Goal: Transaction & Acquisition: Subscribe to service/newsletter

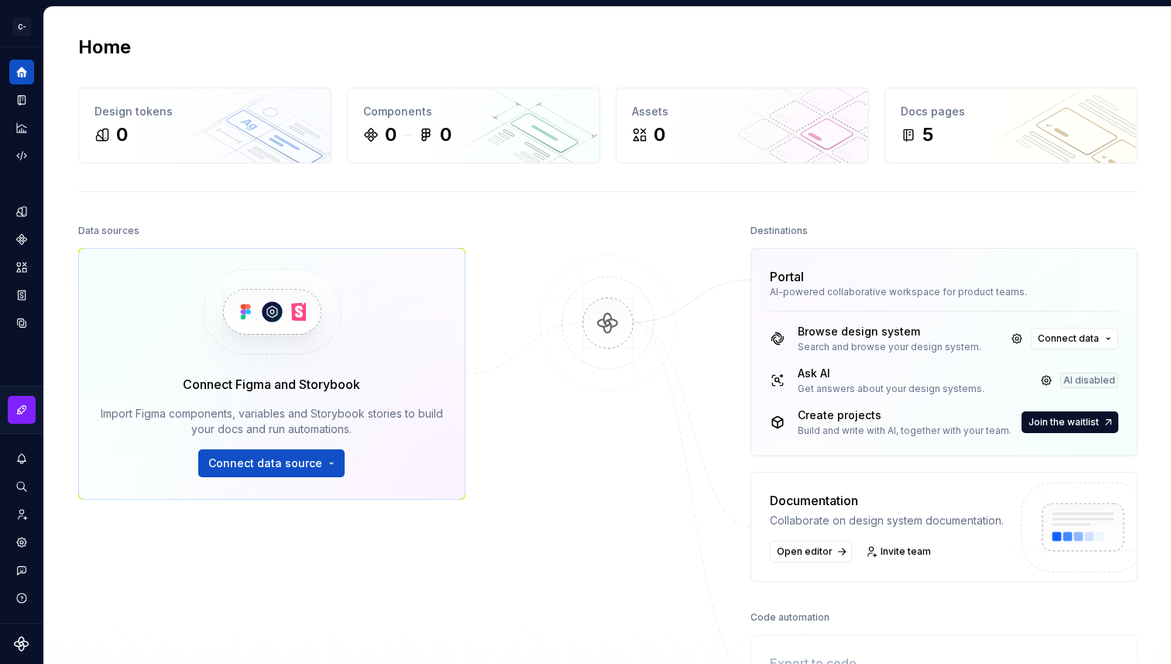
click at [559, 473] on div at bounding box center [608, 465] width 155 height 490
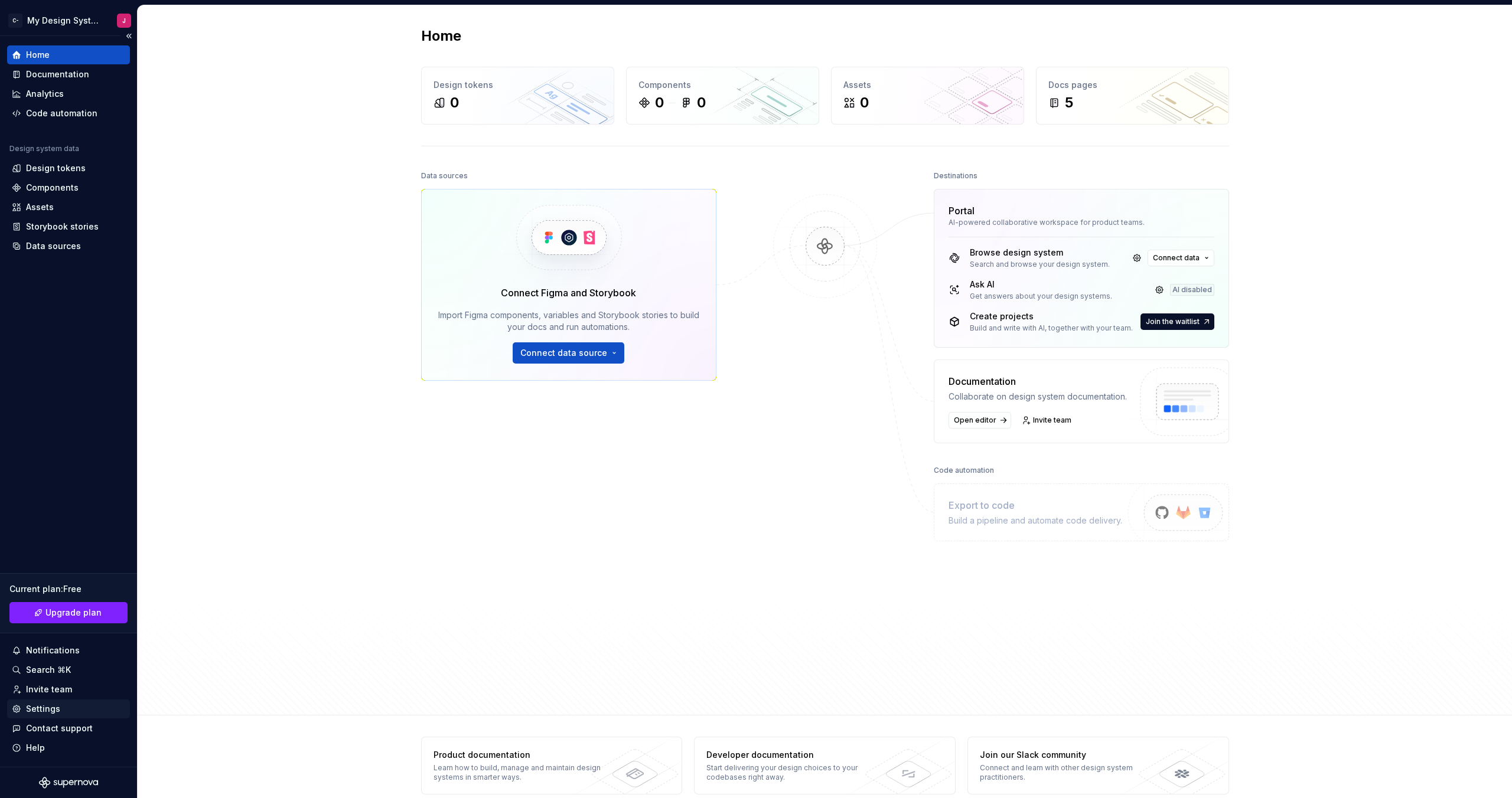
click at [57, 505] on div "Settings" at bounding box center [43, 709] width 34 height 11
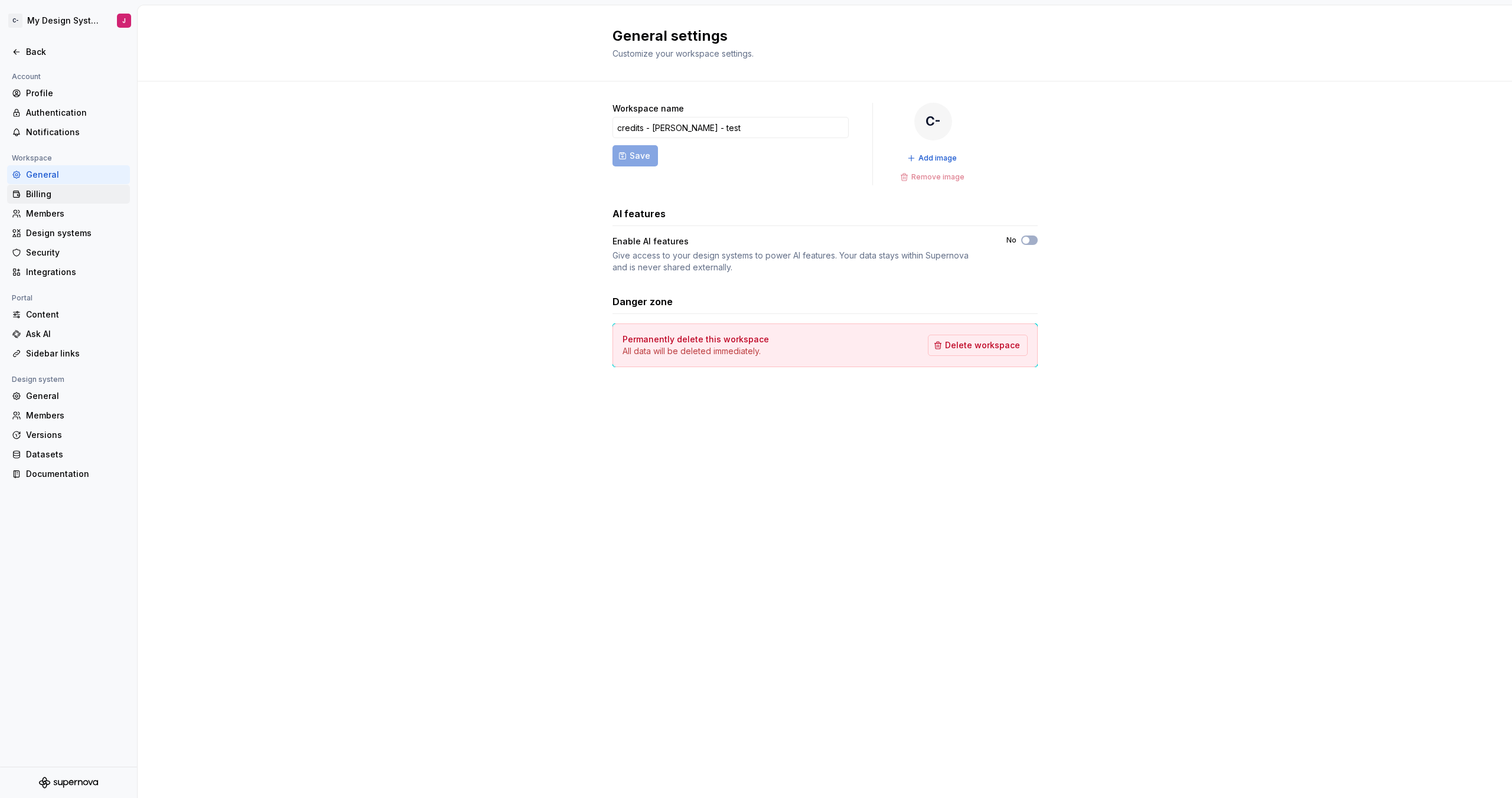
click at [50, 190] on div "Billing" at bounding box center [75, 194] width 99 height 11
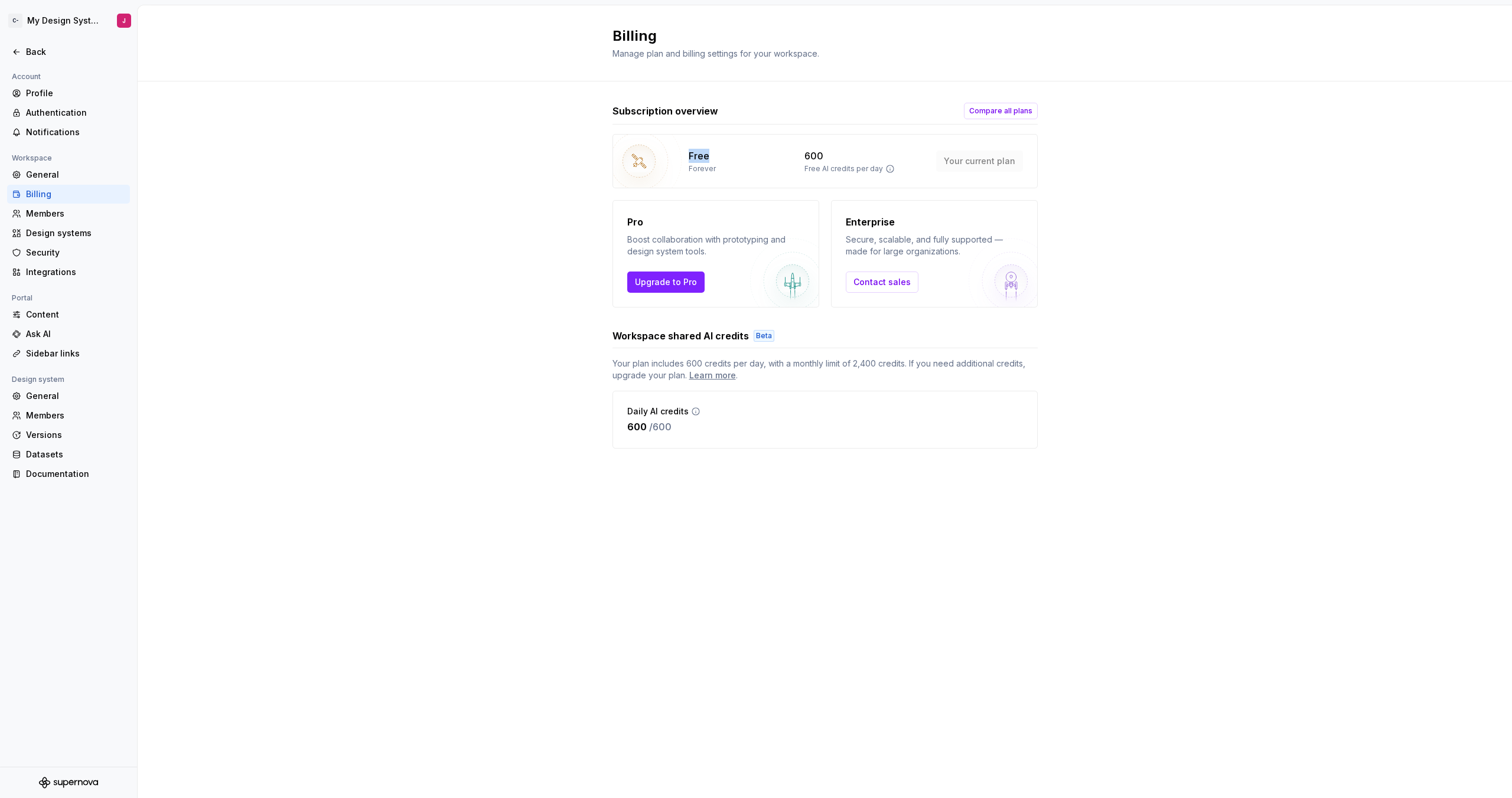
drag, startPoint x: 686, startPoint y: 153, endPoint x: 797, endPoint y: 153, distance: 111.0
click at [797, 153] on div "Free Forever 600 Free AI credits per day Your current plan" at bounding box center [825, 161] width 425 height 54
click at [675, 284] on span "Upgrade to Pro" at bounding box center [666, 282] width 62 height 11
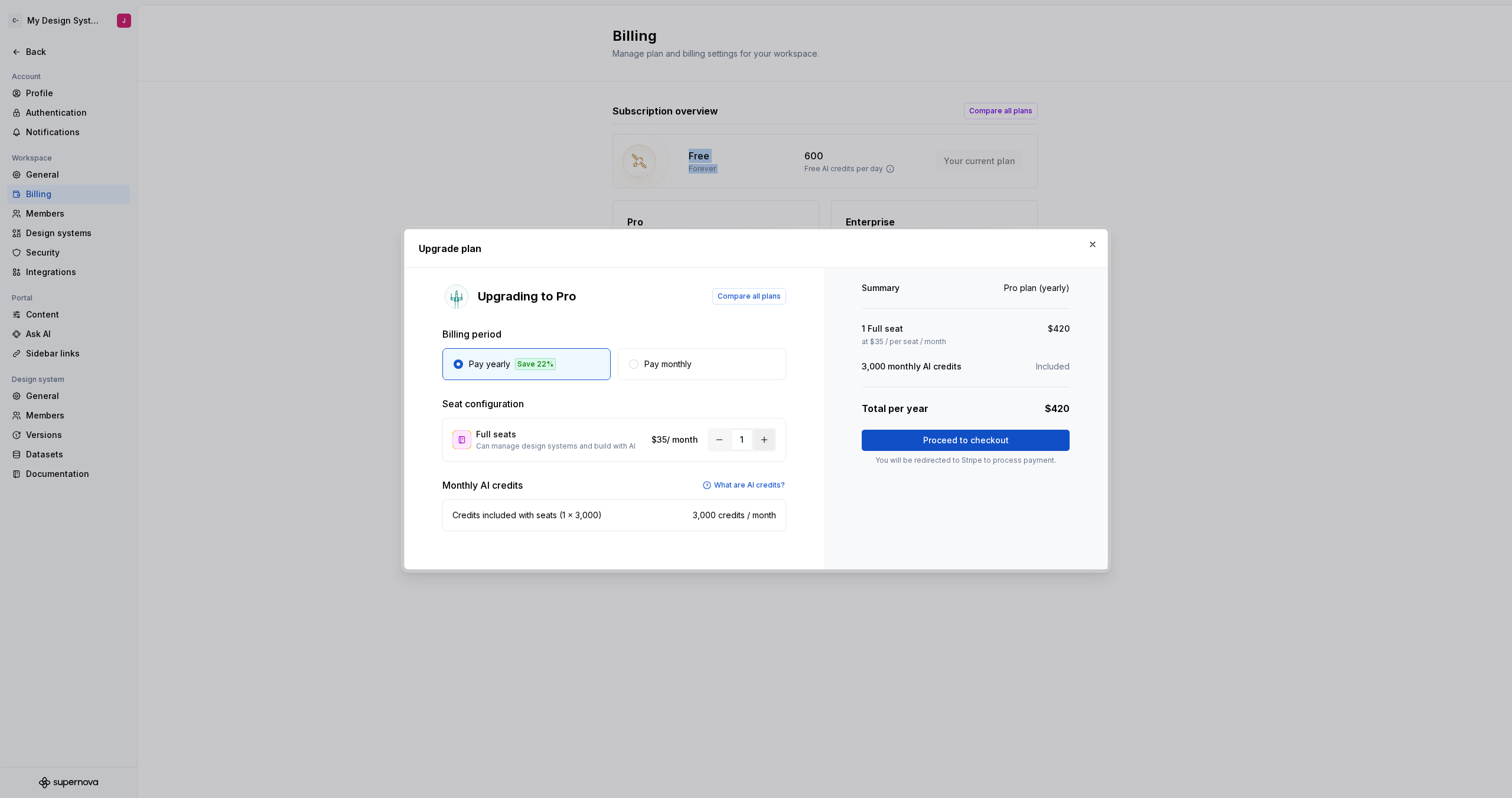
click at [768, 439] on button "button" at bounding box center [765, 440] width 21 height 21
drag, startPoint x: 1040, startPoint y: 408, endPoint x: 1087, endPoint y: 412, distance: 47.2
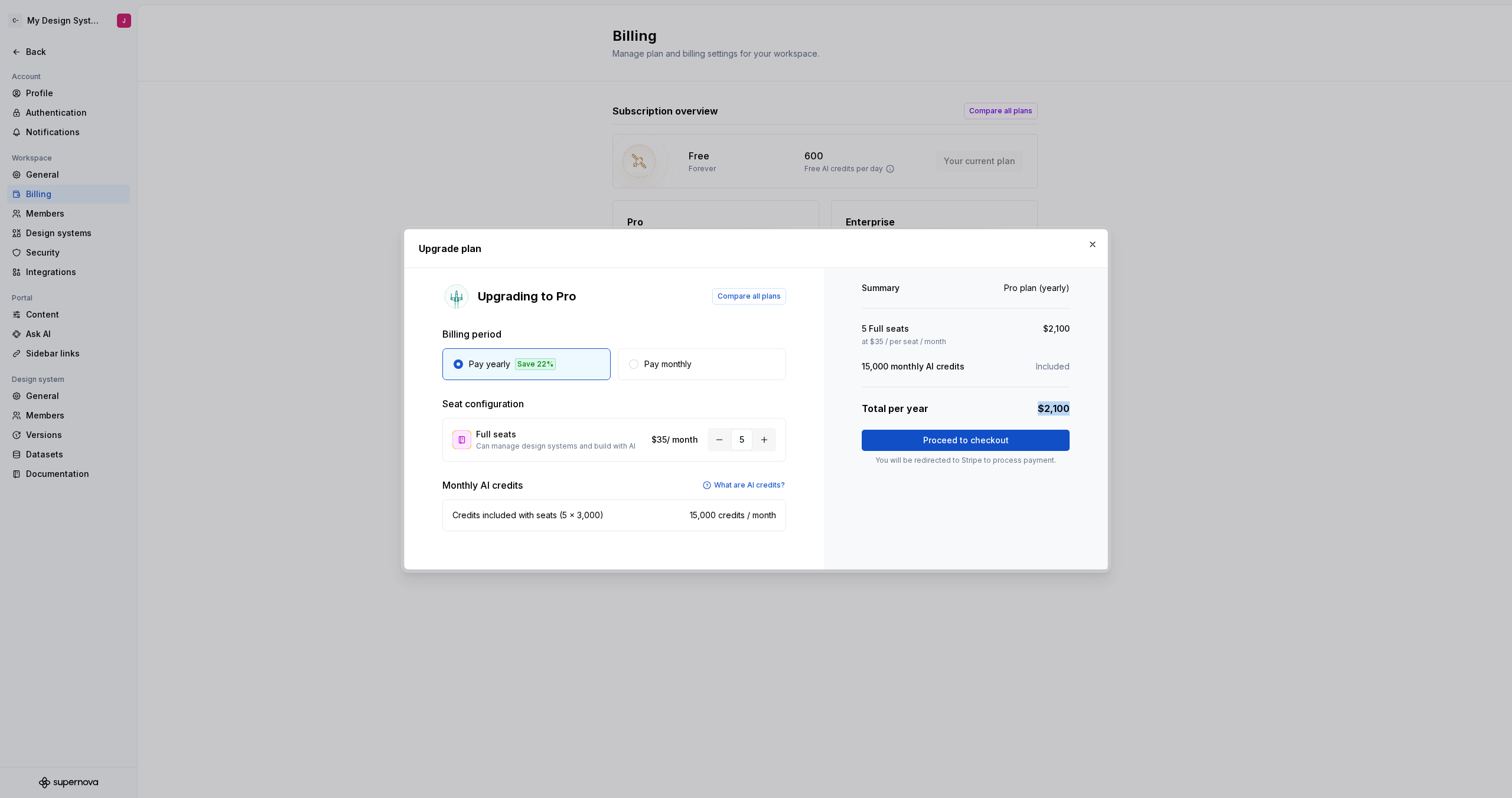
click at [893, 412] on div "Summary Pro plan (yearly) 5 Full seats $2,100 at $35 / per seat / month 15,000 …" at bounding box center [966, 418] width 284 height 301
drag, startPoint x: 532, startPoint y: 441, endPoint x: 416, endPoint y: 437, distance: 116.1
click at [416, 438] on div "Upgrading to Pro Compare all plans Billing period Pay yearly Save 22% Pay month…" at bounding box center [615, 418] width 419 height 301
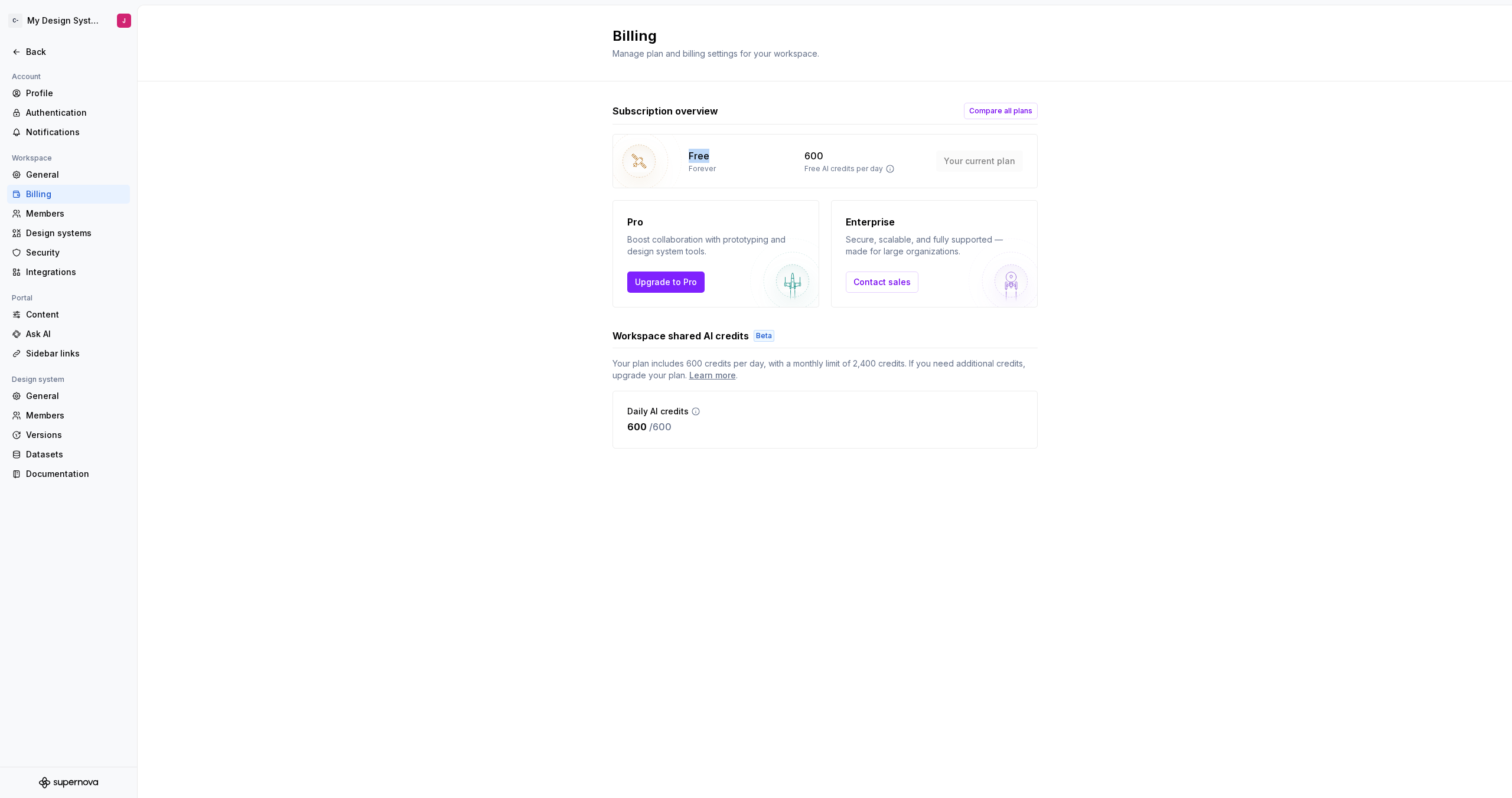
drag, startPoint x: 685, startPoint y: 156, endPoint x: 708, endPoint y: 156, distance: 23.0
click at [681, 287] on span "Upgrade to Pro" at bounding box center [666, 282] width 62 height 11
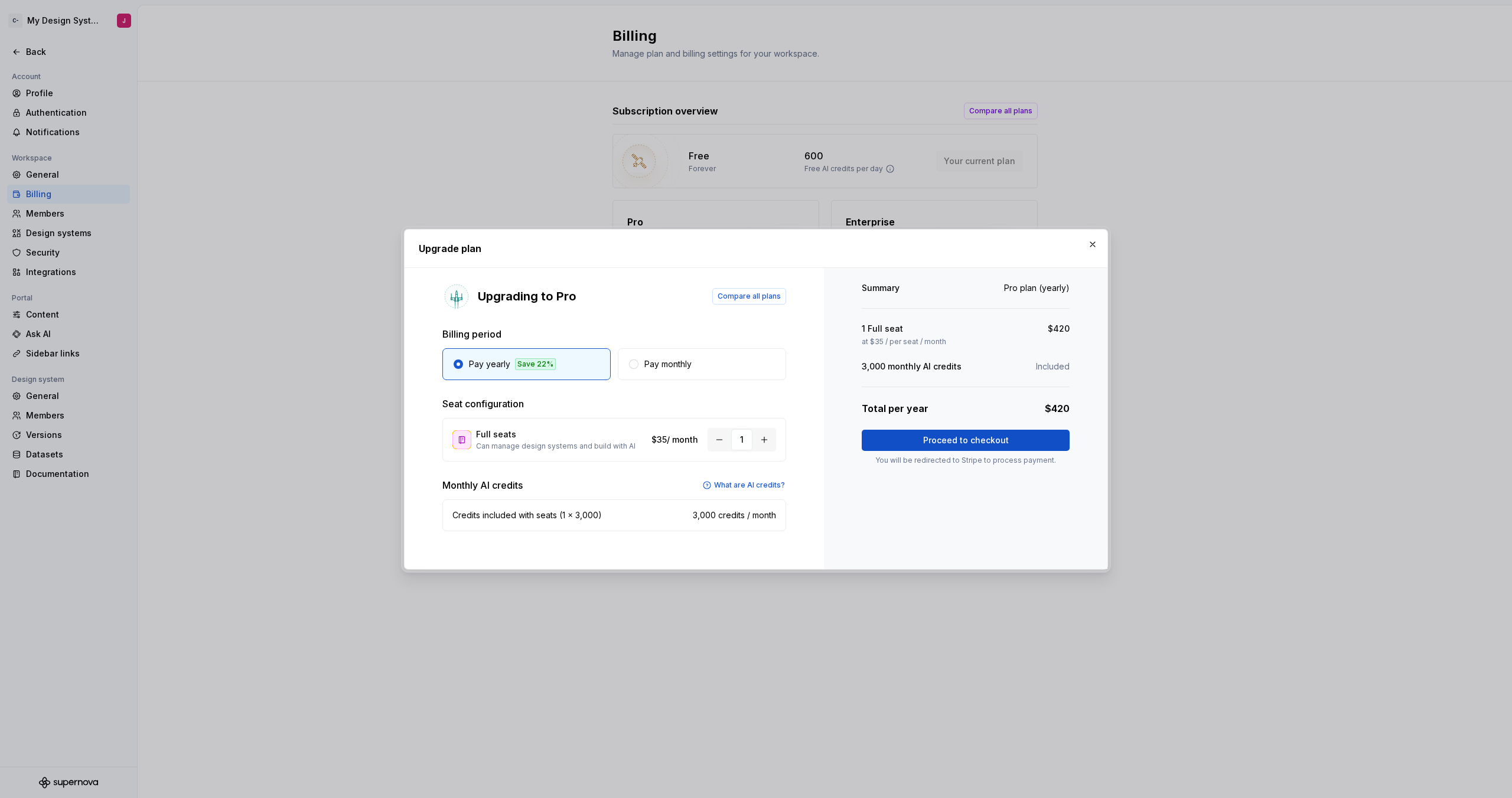
click at [881, 505] on div "Summary Pro plan (yearly) 1 Full seat $420 at $35 / per seat / month 3,000 mont…" at bounding box center [966, 418] width 284 height 301
click at [893, 248] on button "button" at bounding box center [1093, 245] width 17 height 17
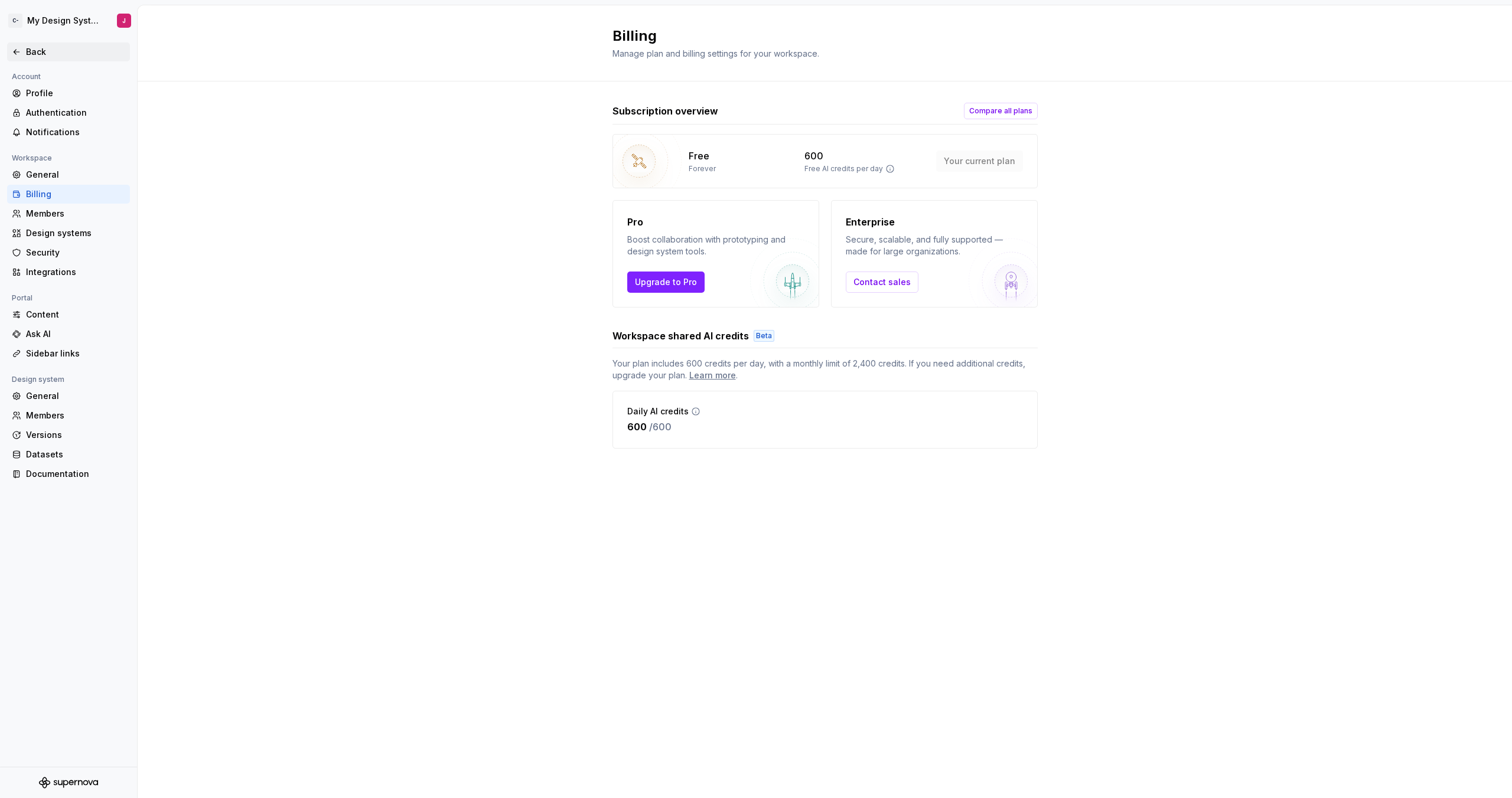
click at [33, 46] on div "Back" at bounding box center [75, 51] width 99 height 11
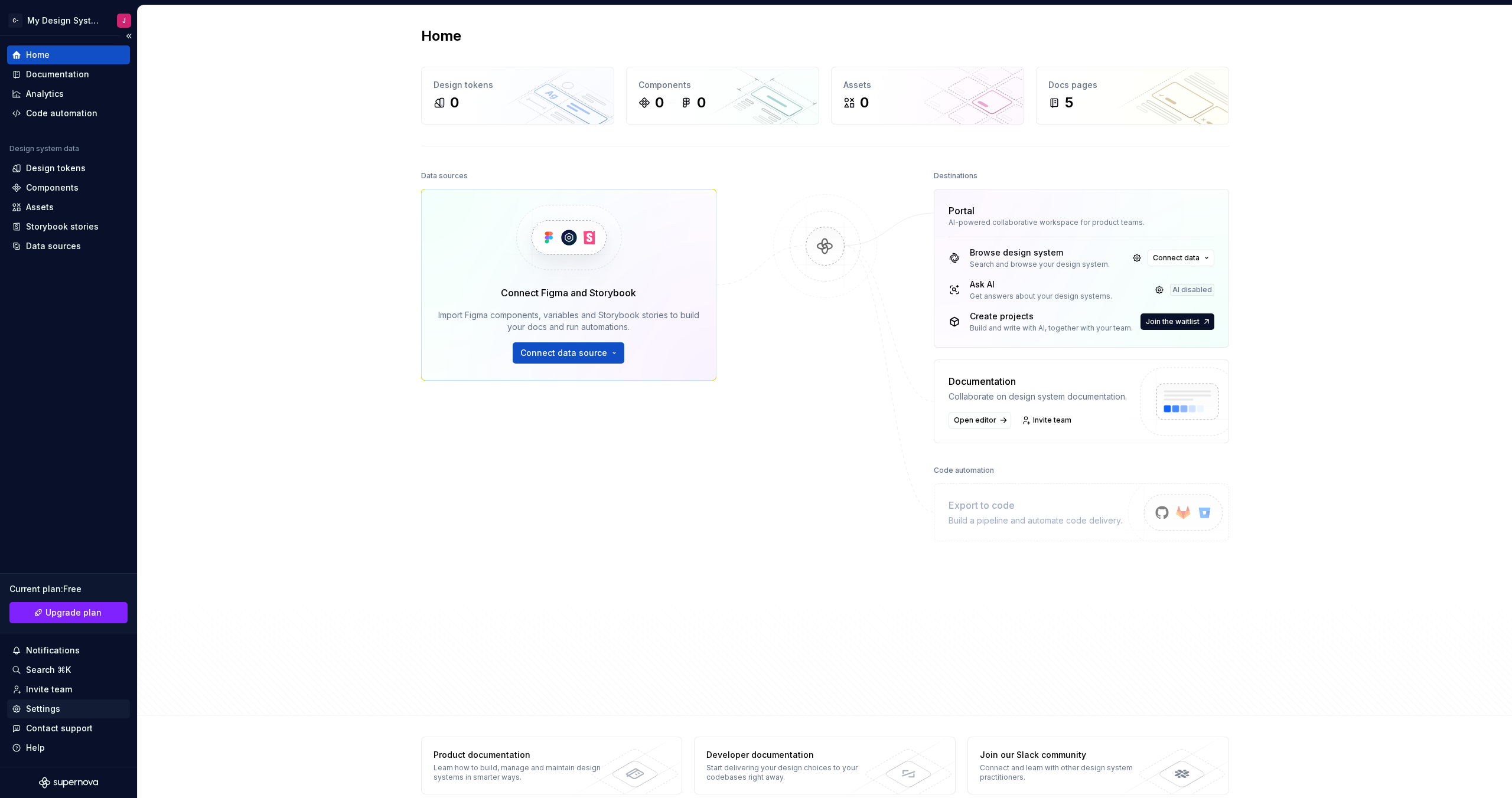
click at [49, 505] on div "Settings" at bounding box center [43, 709] width 34 height 11
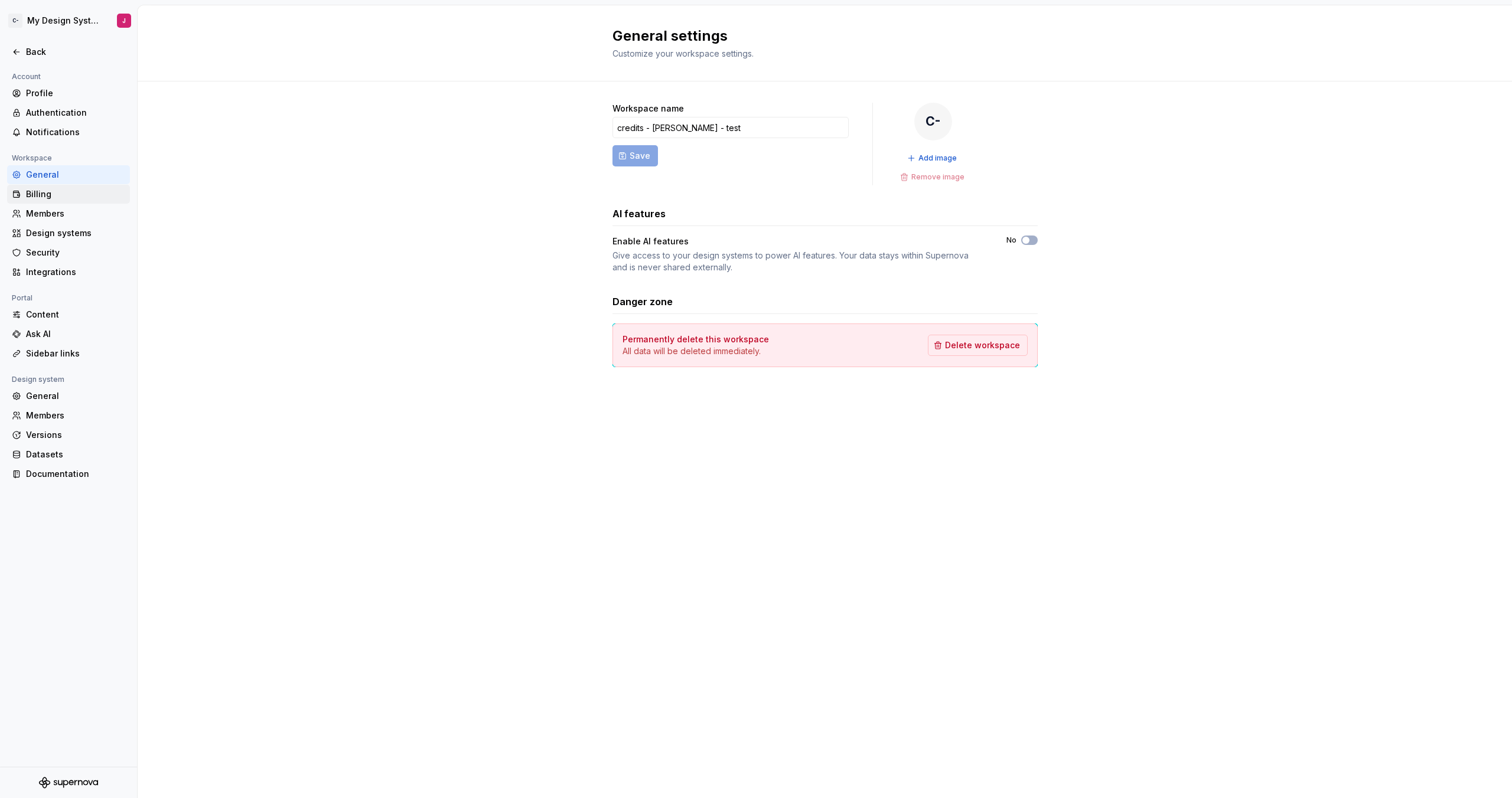
click at [44, 192] on div "Billing" at bounding box center [75, 194] width 99 height 11
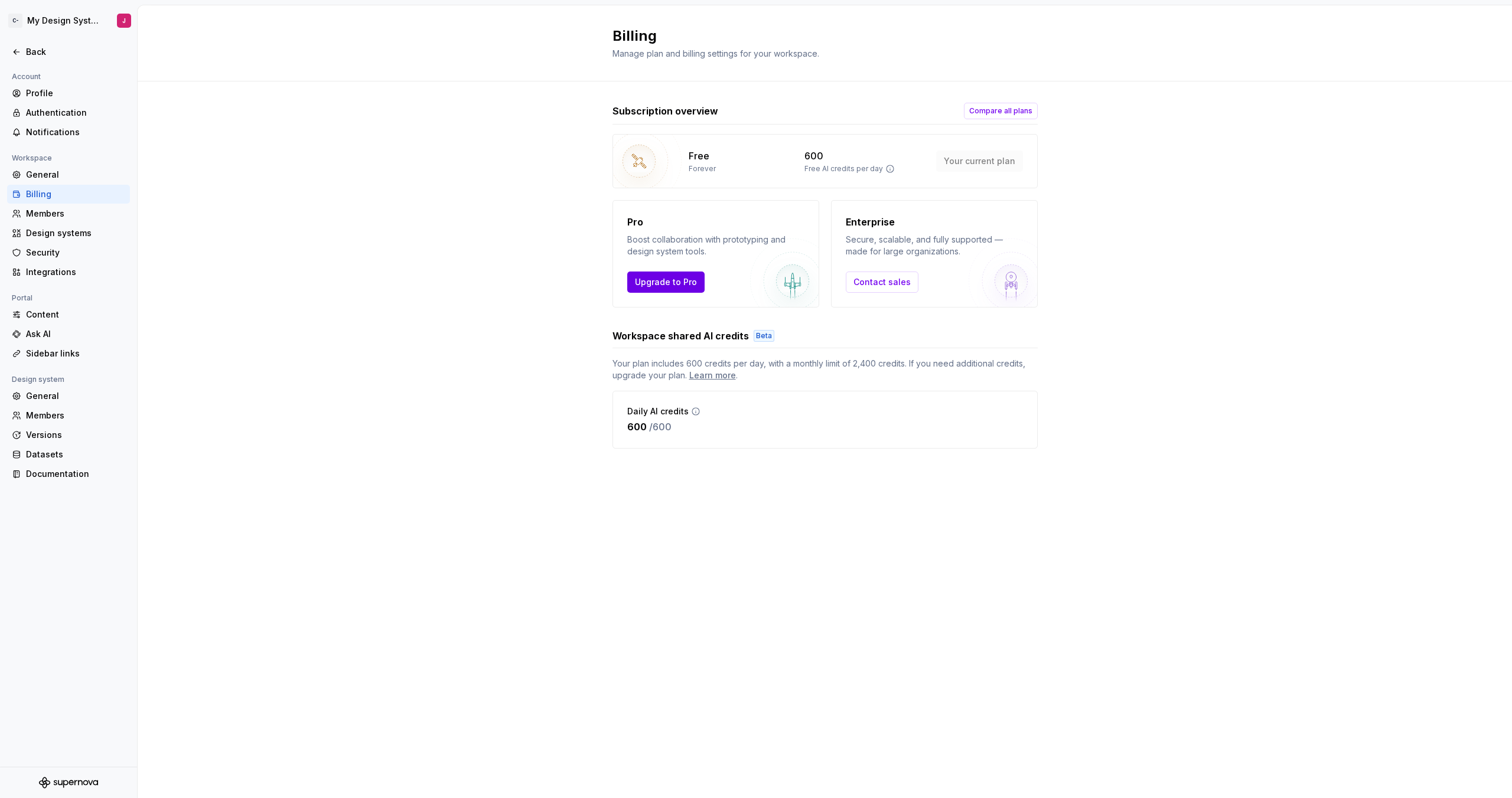
click at [676, 278] on span "Upgrade to Pro" at bounding box center [666, 282] width 62 height 11
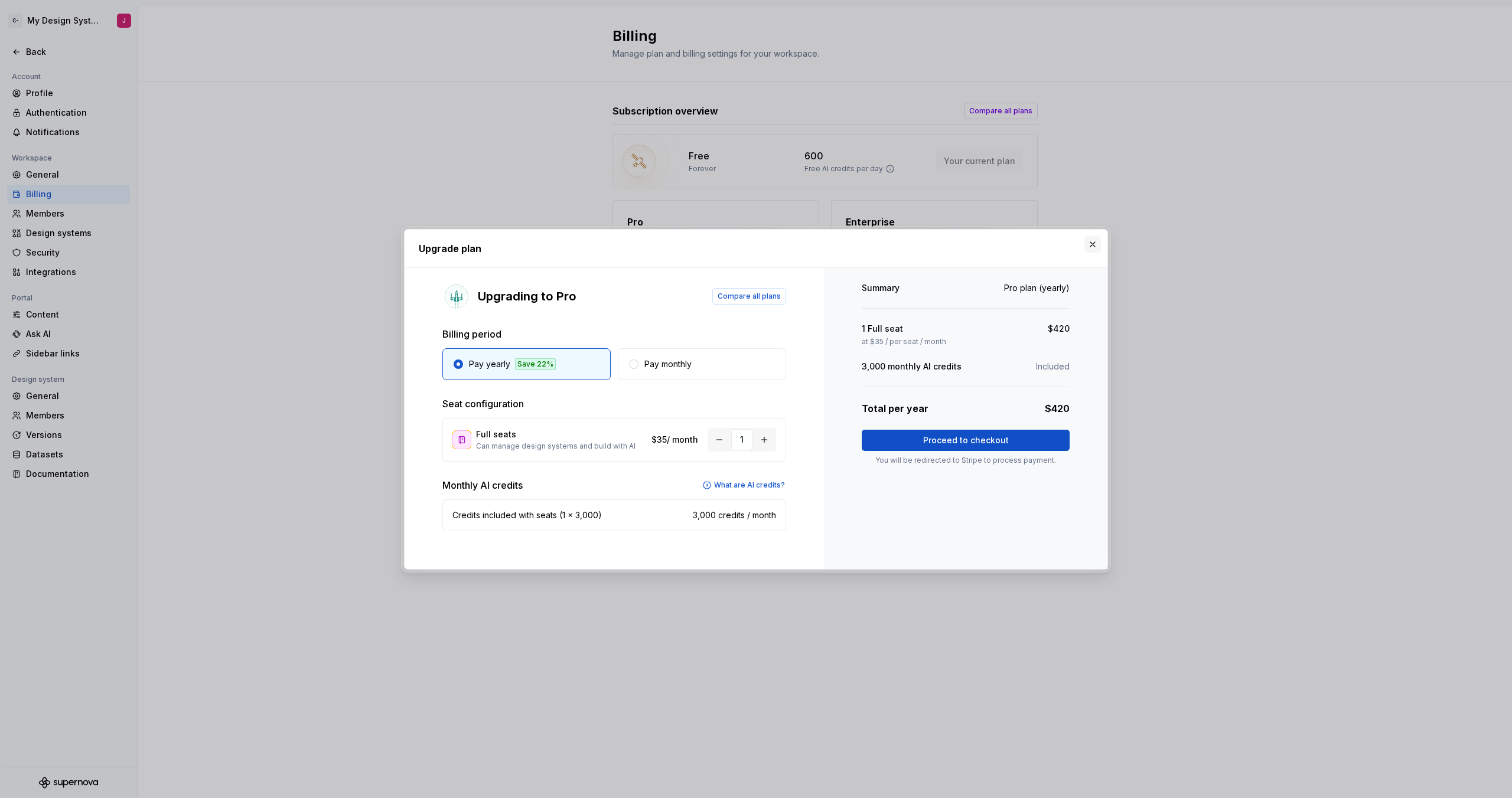
click at [893, 242] on button "button" at bounding box center [1093, 245] width 17 height 17
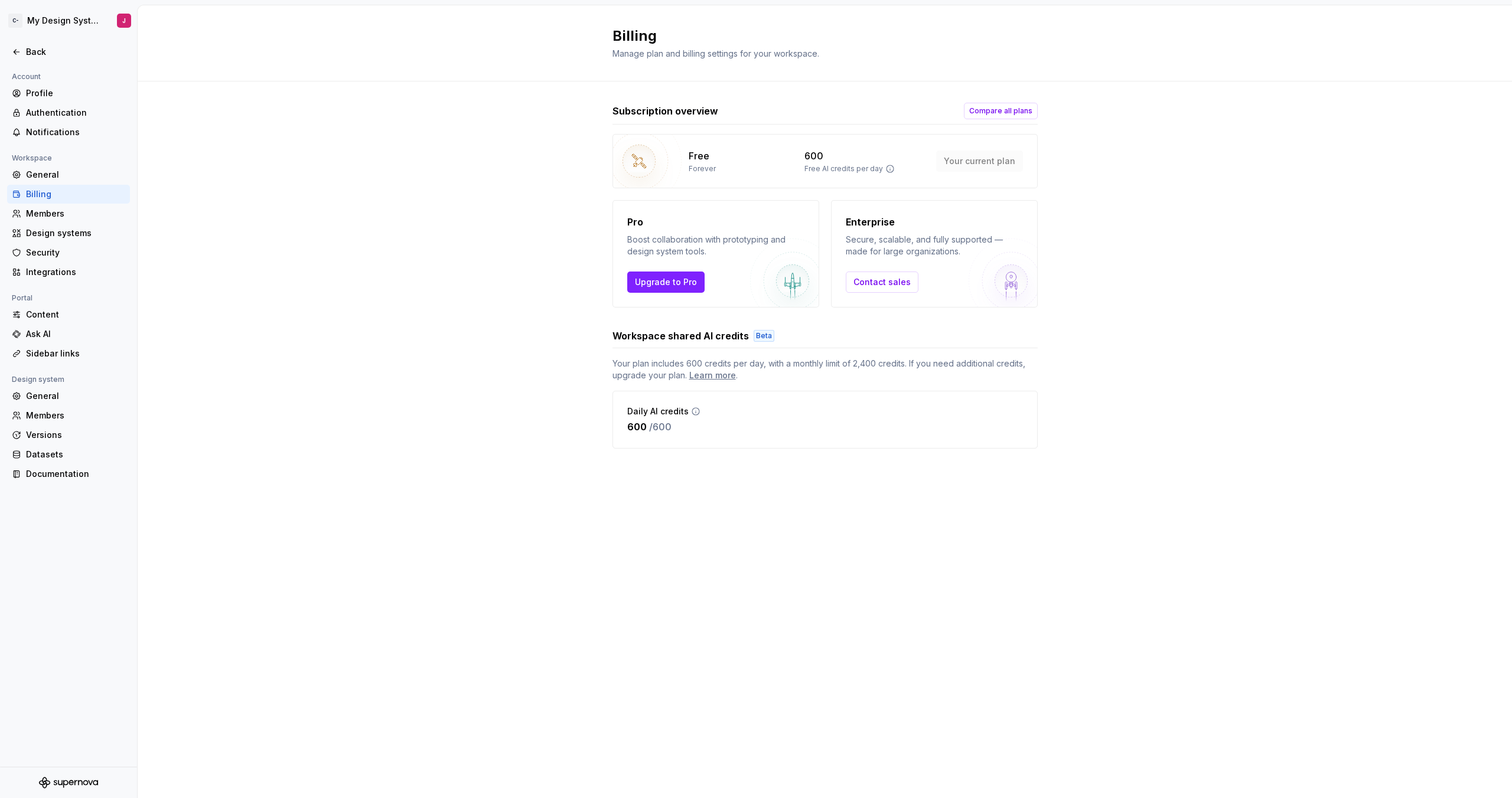
click at [680, 19] on div "Billing Manage plan and billing settings for your workspace." at bounding box center [825, 43] width 1375 height 76
click at [589, 25] on div "Billing Manage plan and billing settings for your workspace." at bounding box center [825, 43] width 1375 height 76
